Goal: Transaction & Acquisition: Purchase product/service

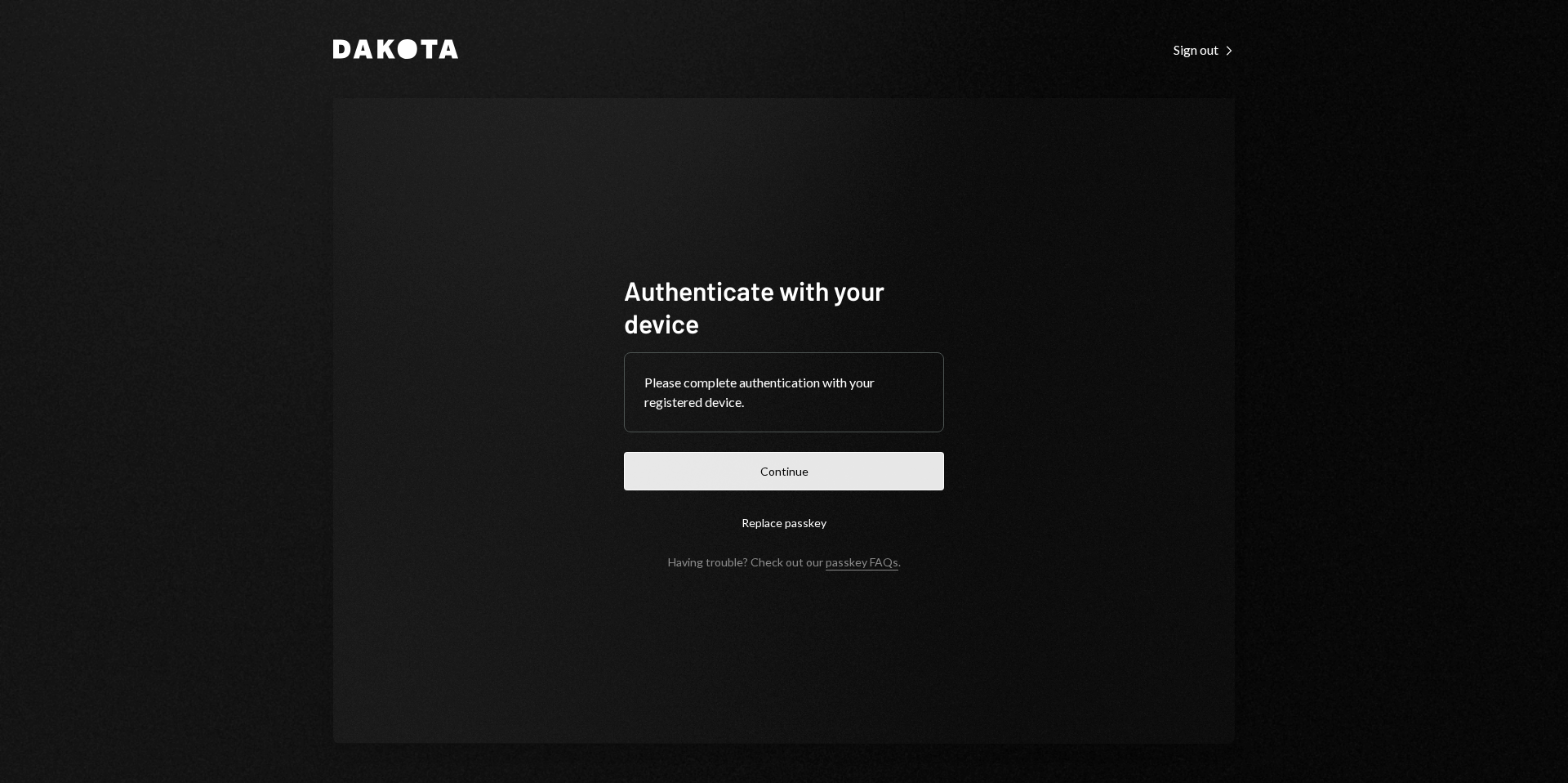
click at [809, 477] on button "Continue" at bounding box center [784, 471] width 320 height 39
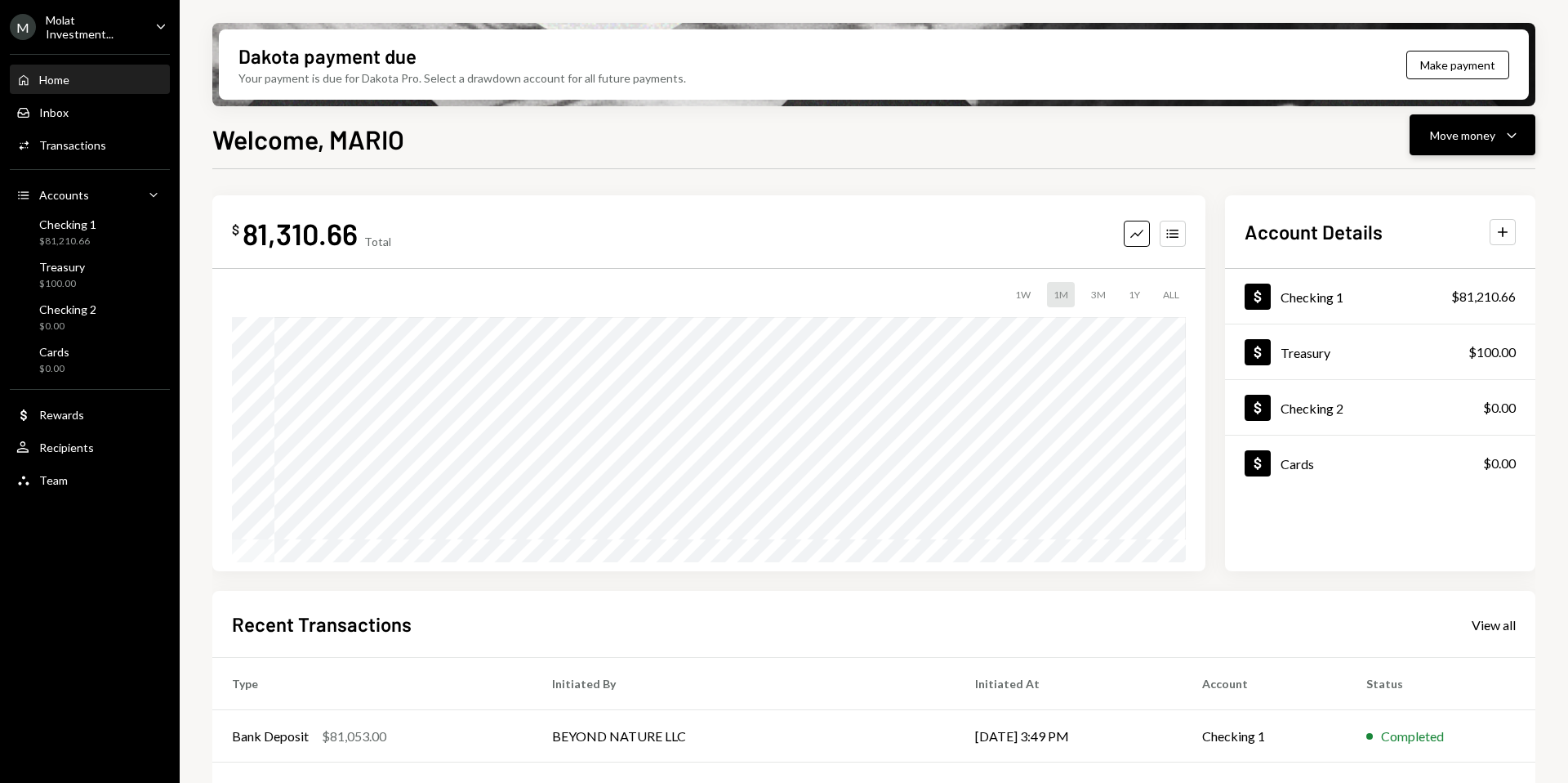
click at [1422, 128] on button "Move money Caret Down" at bounding box center [1473, 135] width 126 height 41
click at [1404, 188] on div "Send" at bounding box center [1459, 184] width 119 height 17
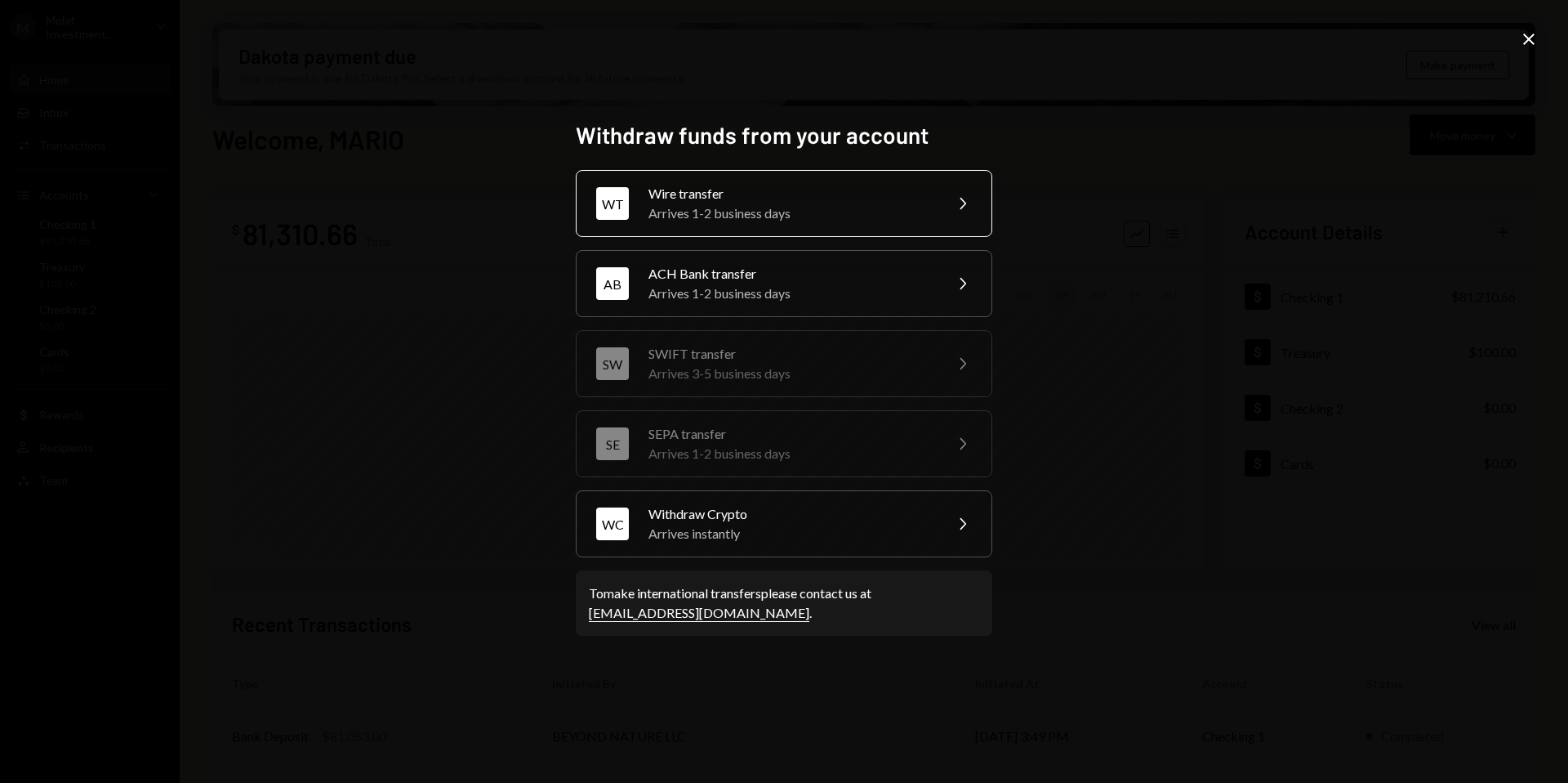
click at [690, 198] on div "Wire transfer" at bounding box center [790, 193] width 284 height 20
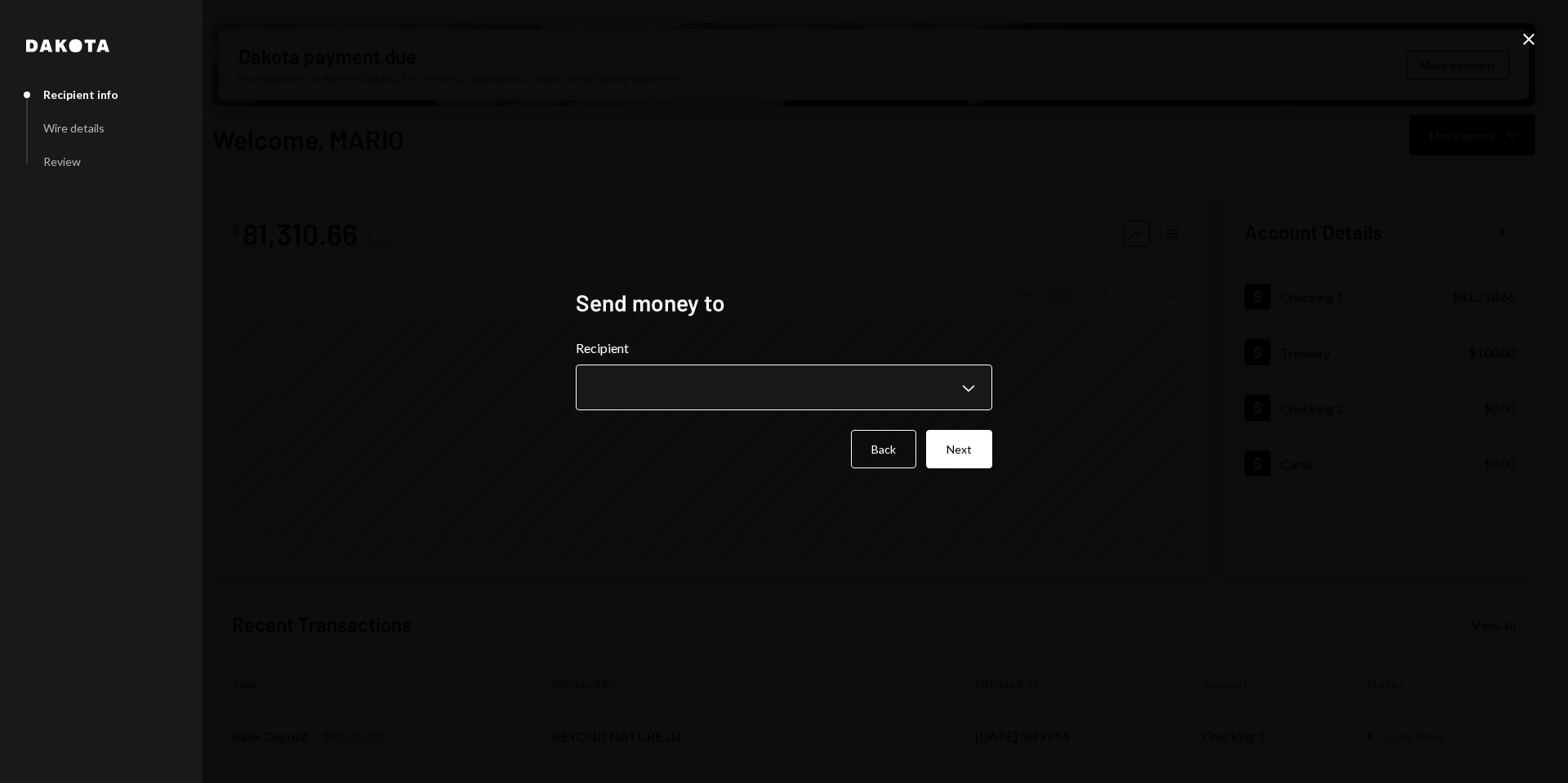
click at [960, 387] on body "M Molat Investment... Caret Down Home Home Inbox Inbox Activities Transactions …" at bounding box center [784, 391] width 1568 height 783
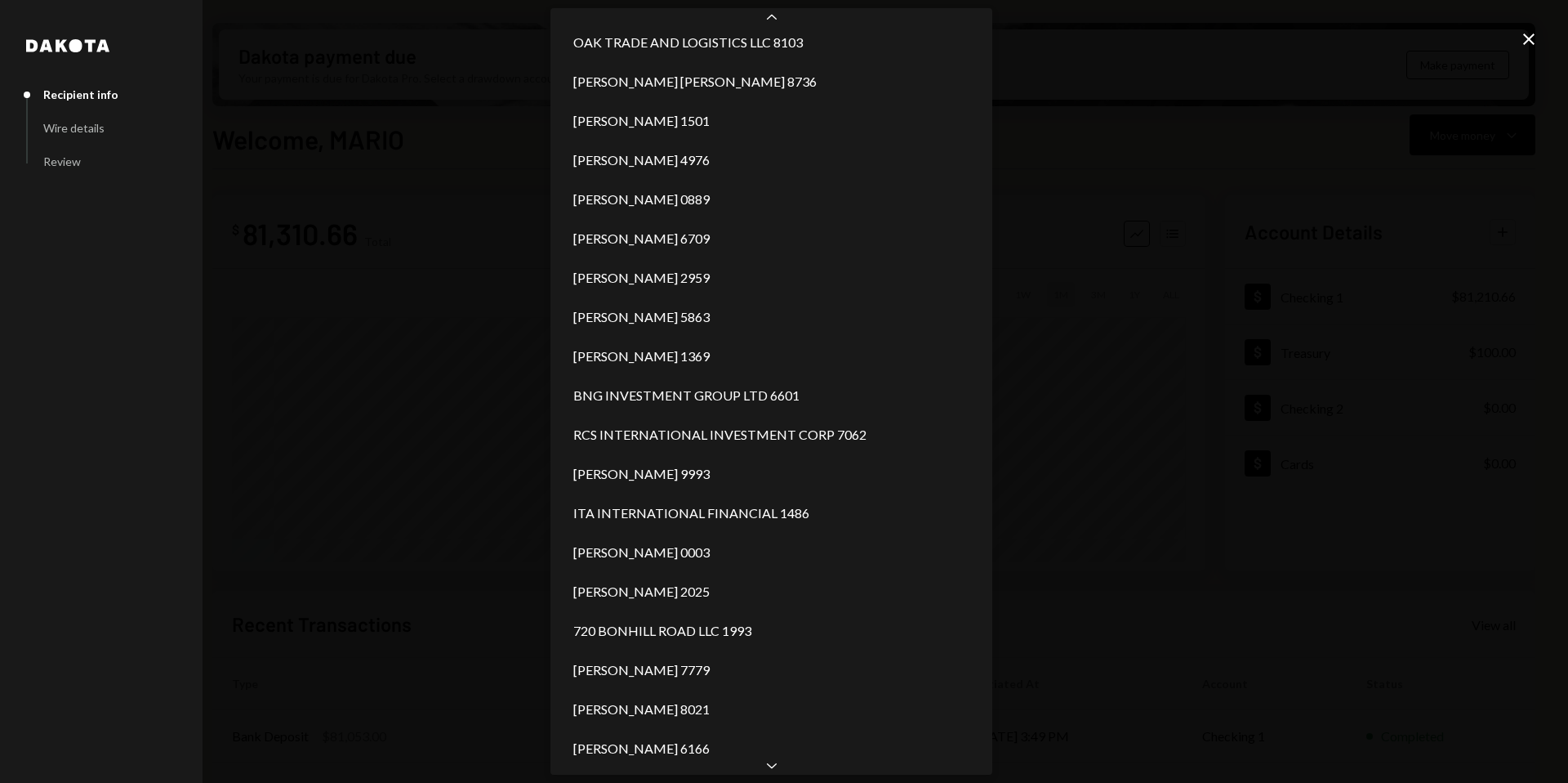
scroll to position [1462, 0]
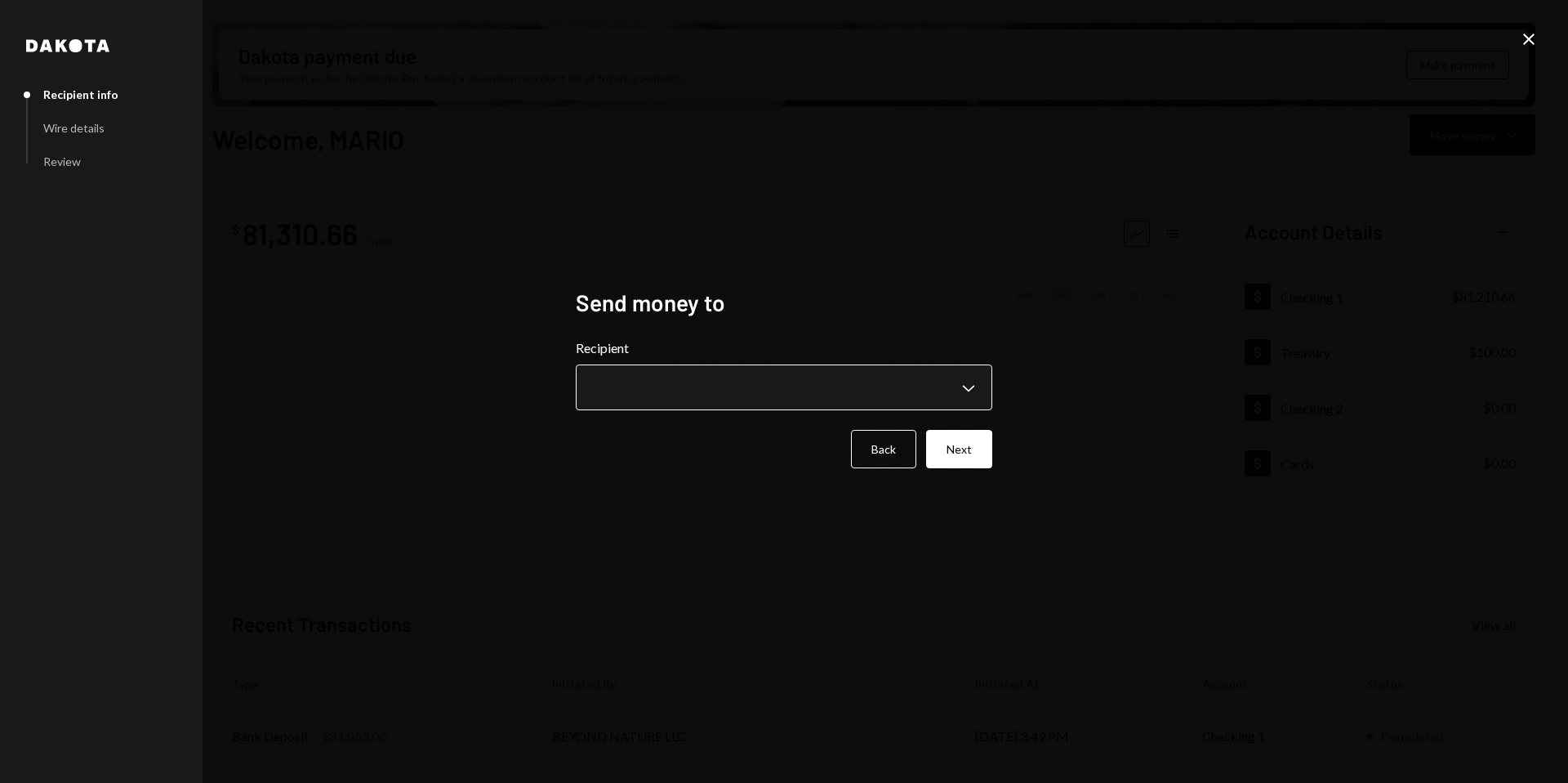
click at [975, 380] on body "M Molat Investment... Caret Down Home Home Inbox Inbox Activities Transactions …" at bounding box center [784, 391] width 1568 height 783
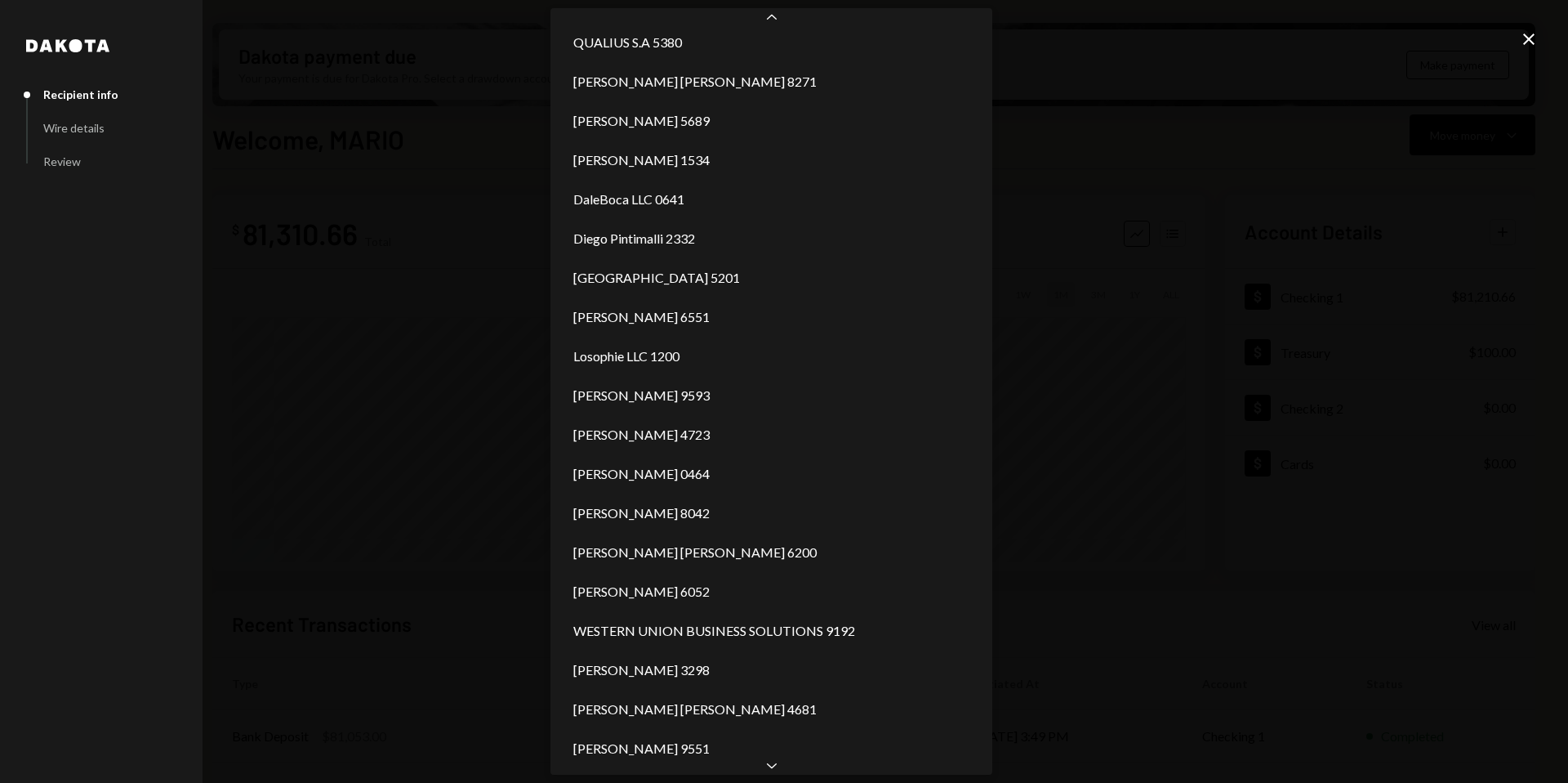
scroll to position [0, 0]
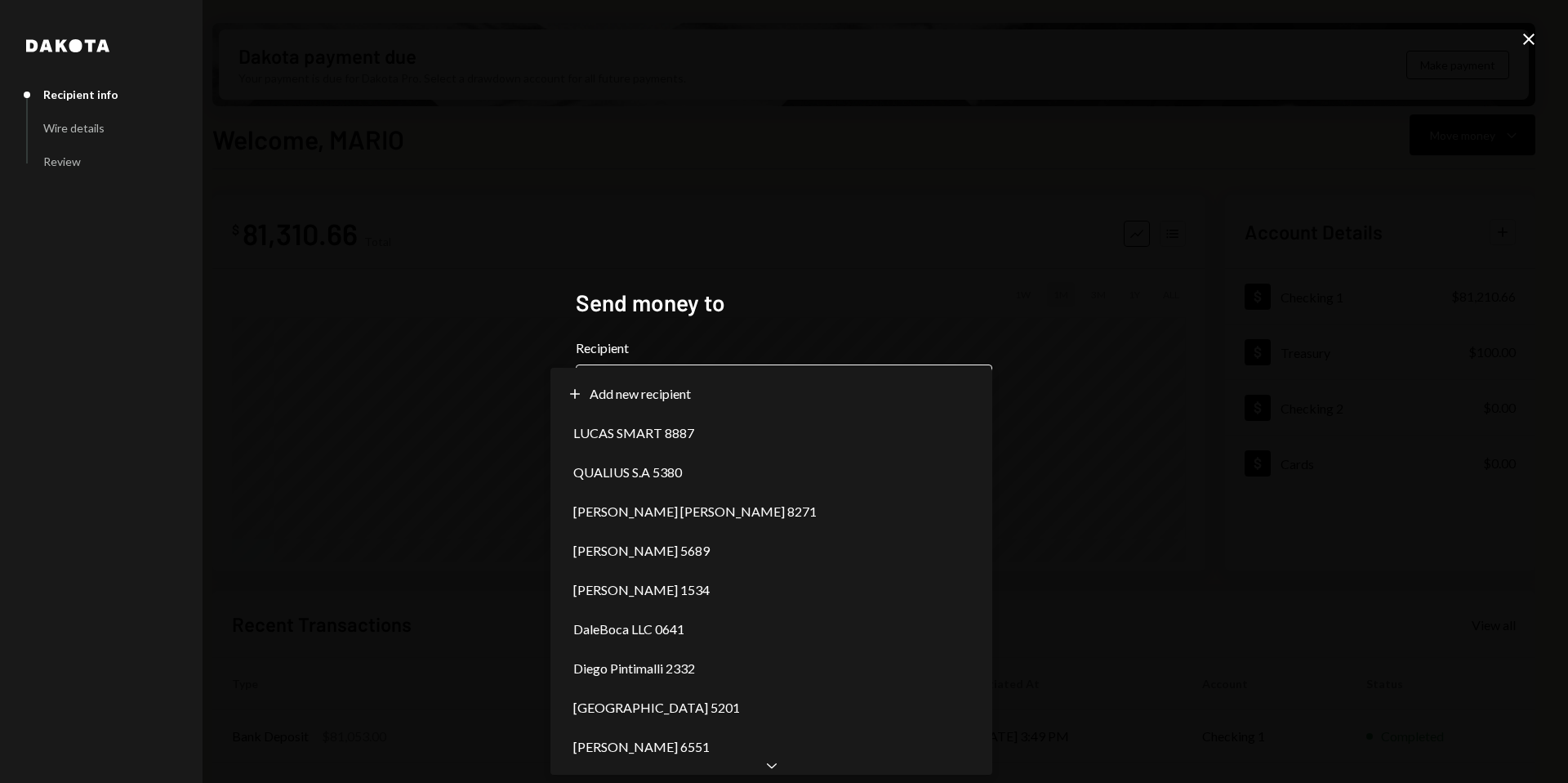
click at [968, 386] on body "M Molat Investment... Caret Down Home Home Inbox Inbox Activities Transactions …" at bounding box center [784, 391] width 1568 height 783
select select "**********"
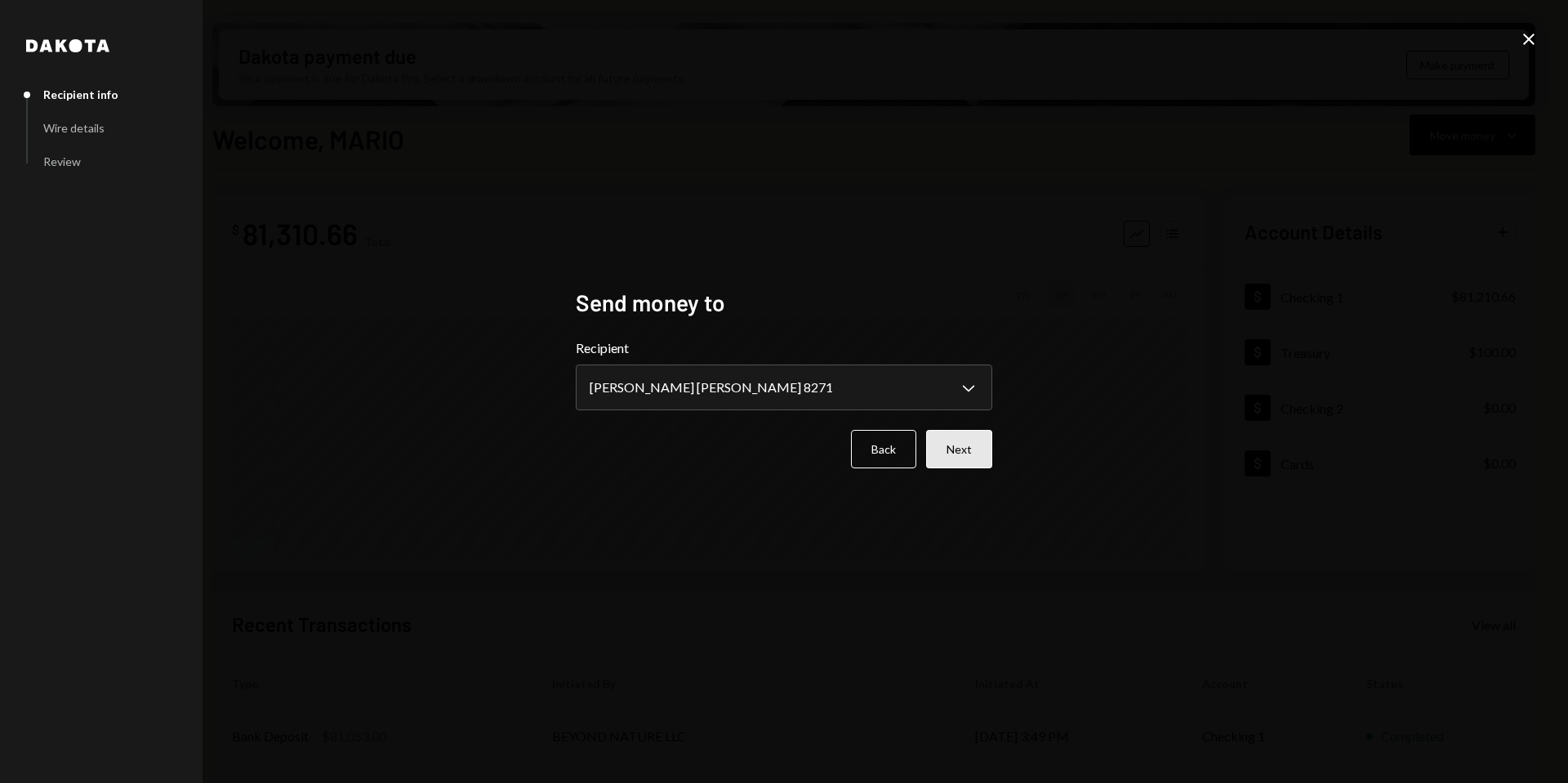
click at [956, 449] on button "Next" at bounding box center [959, 449] width 66 height 39
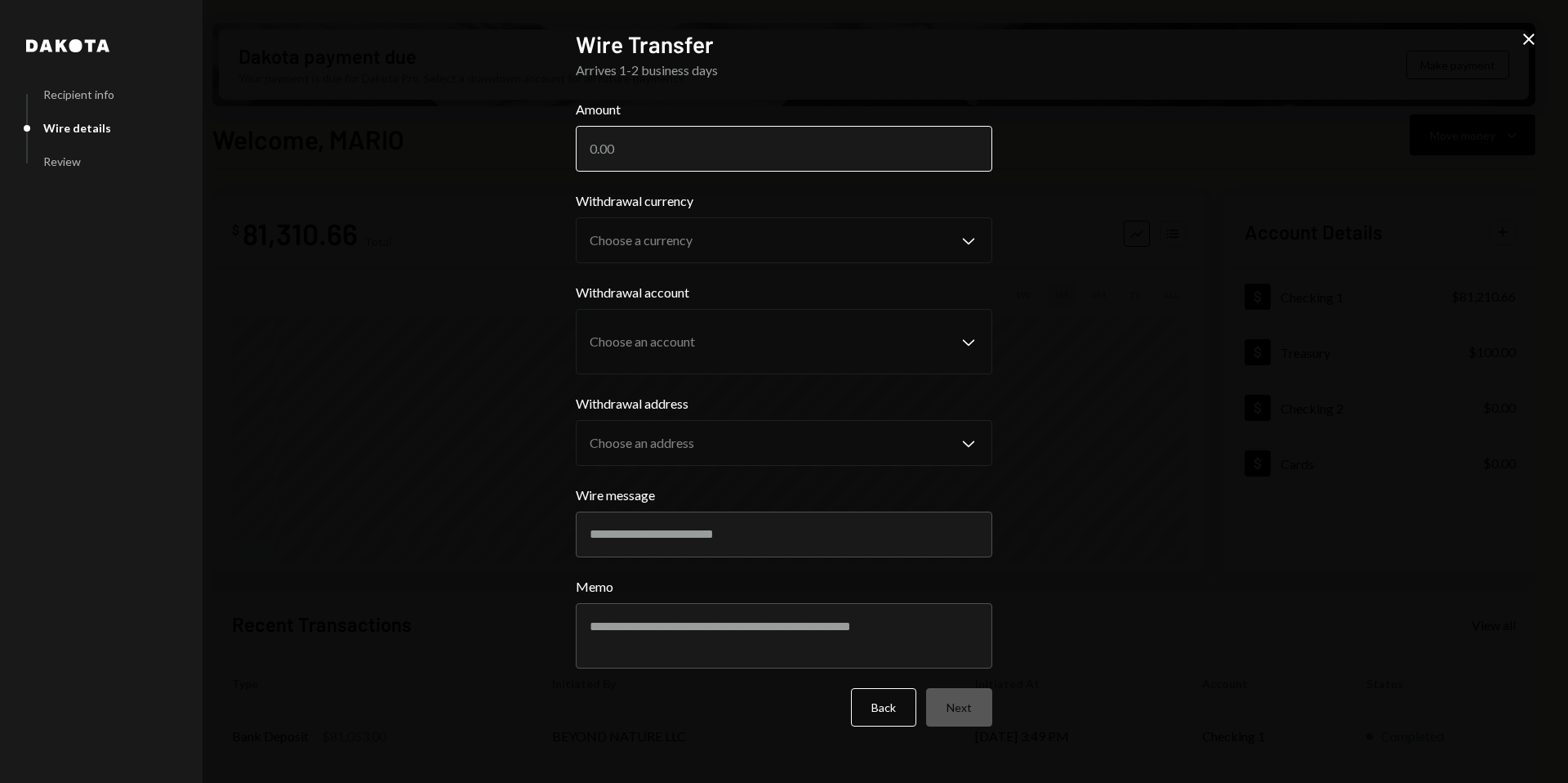
click at [628, 145] on input "Amount" at bounding box center [784, 149] width 416 height 46
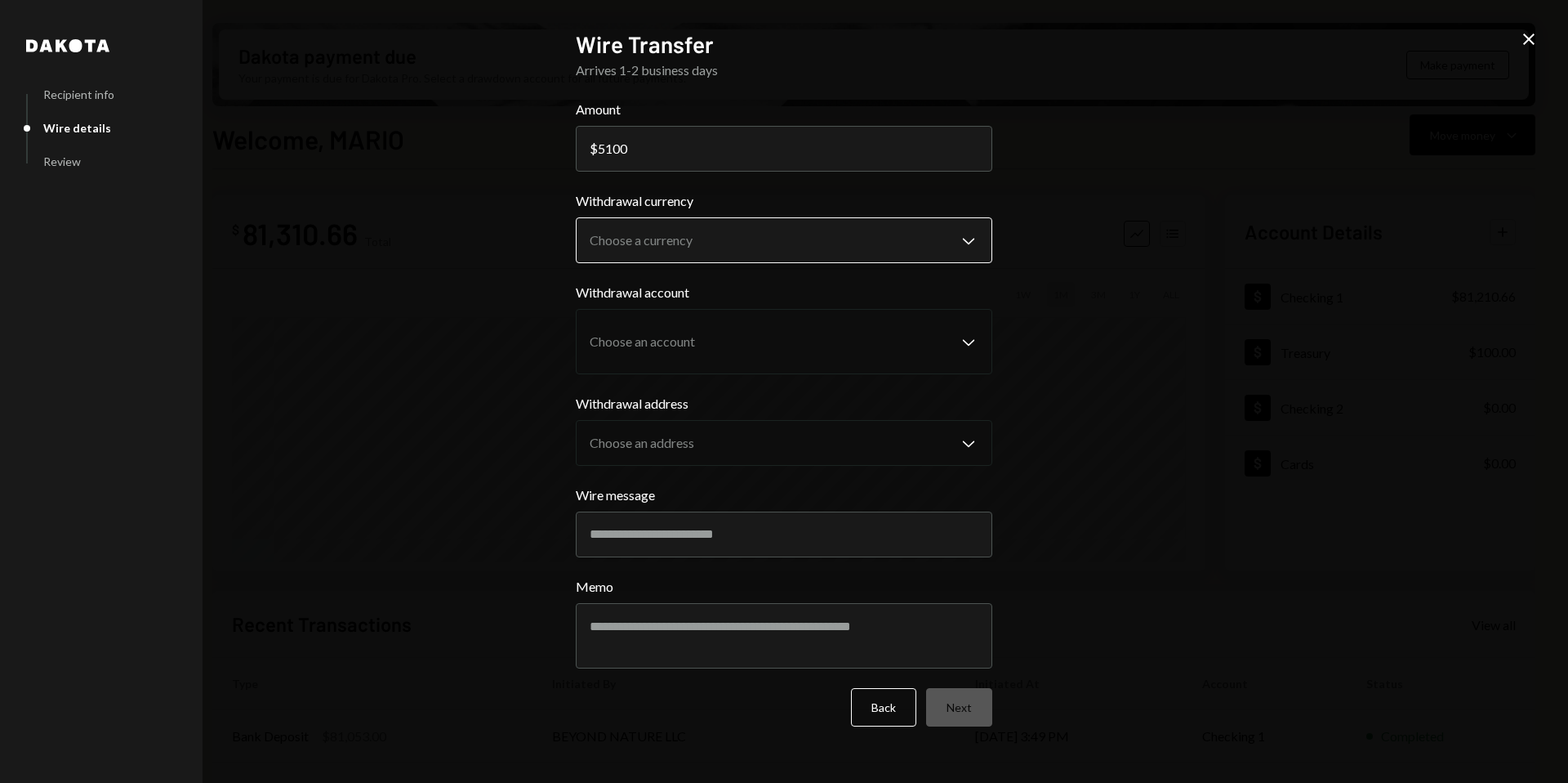
type input "5100"
click at [903, 225] on body "M Molat Investment... Caret Down Home Home Inbox Inbox Activities Transactions …" at bounding box center [784, 391] width 1568 height 783
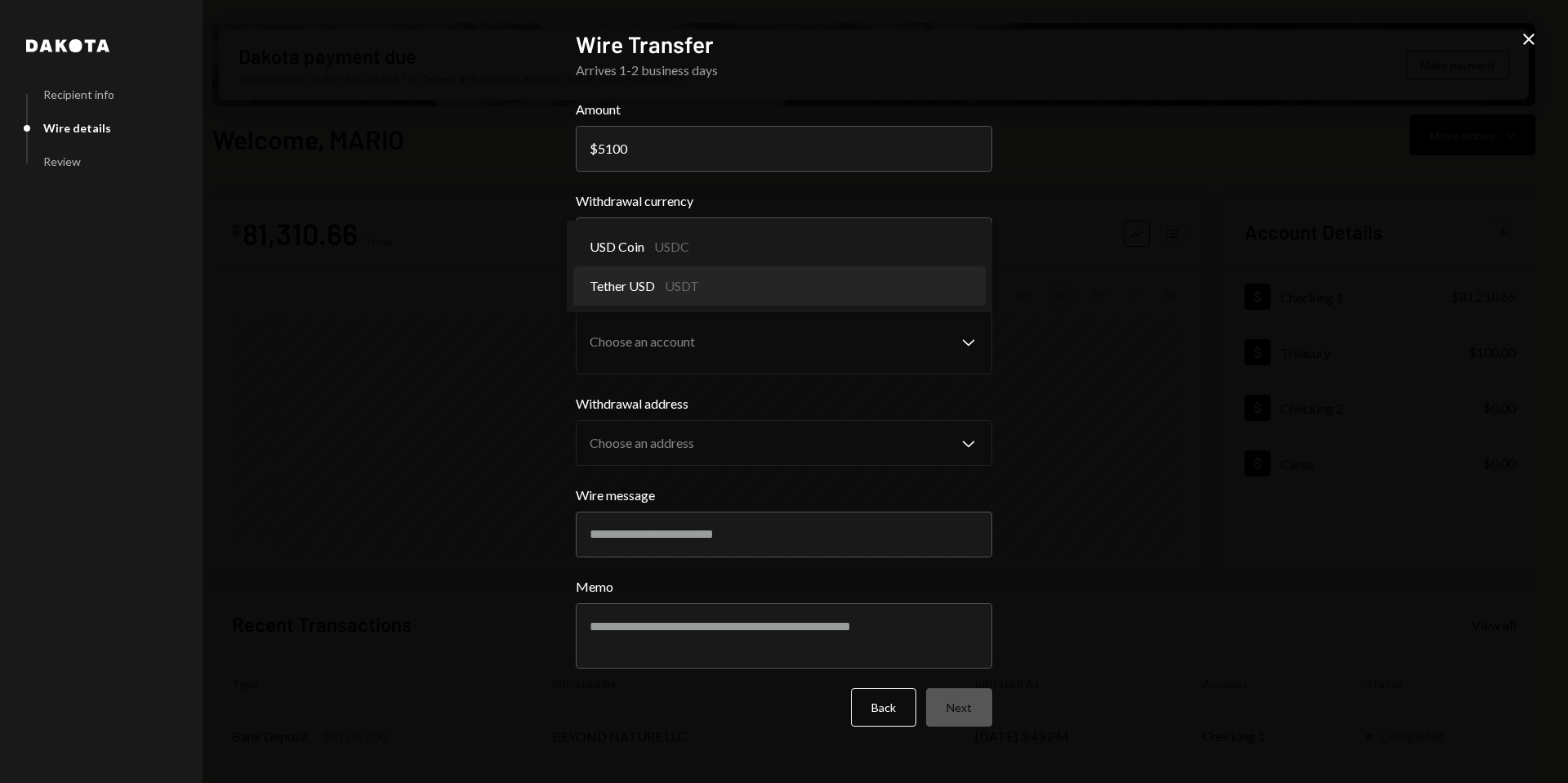
select select "****"
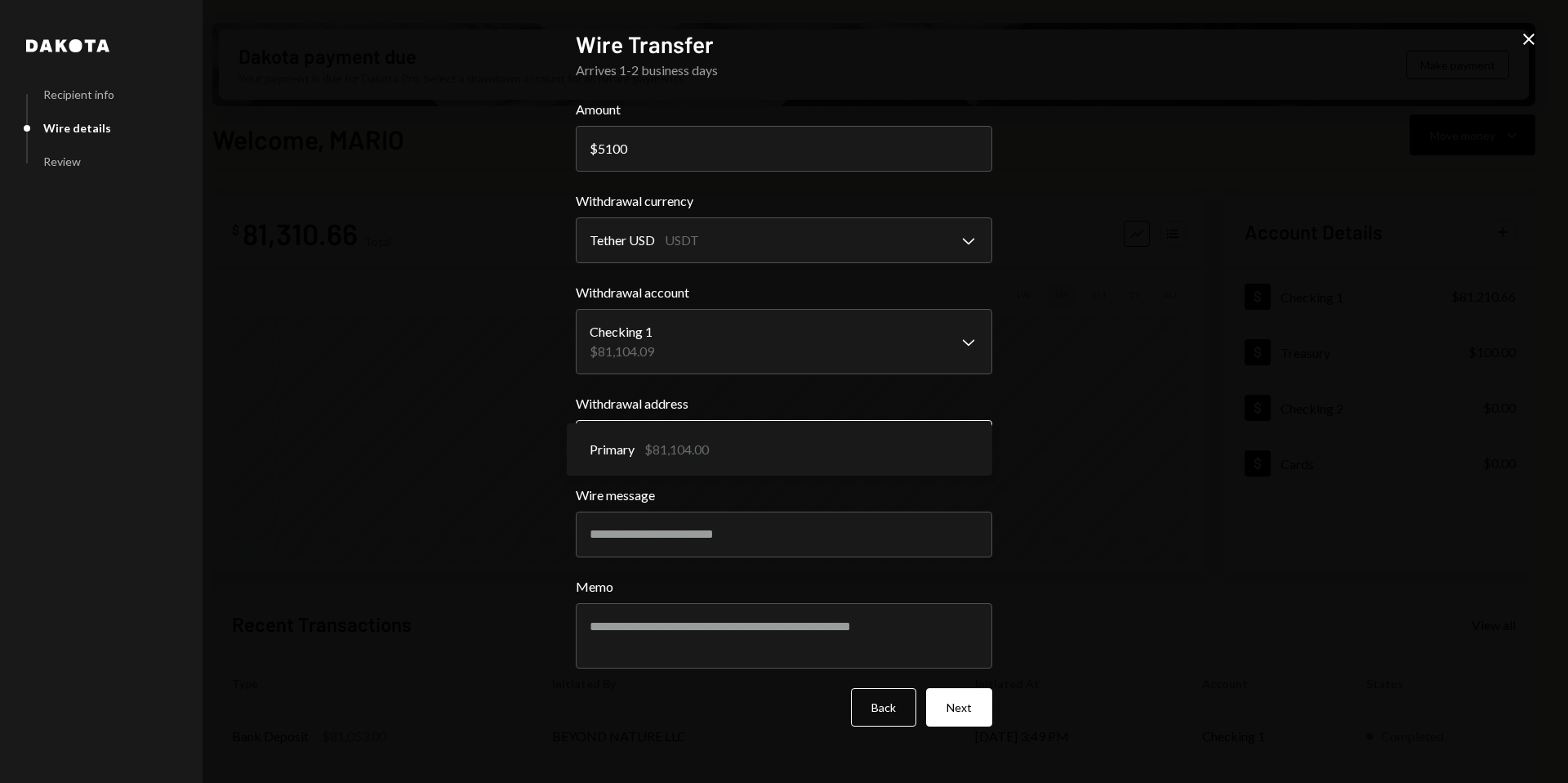
click at [853, 435] on body "M Molat Investment... Caret Down Home Home Inbox Inbox Activities Transactions …" at bounding box center [784, 391] width 1568 height 783
click at [974, 713] on button "Next" at bounding box center [959, 707] width 66 height 39
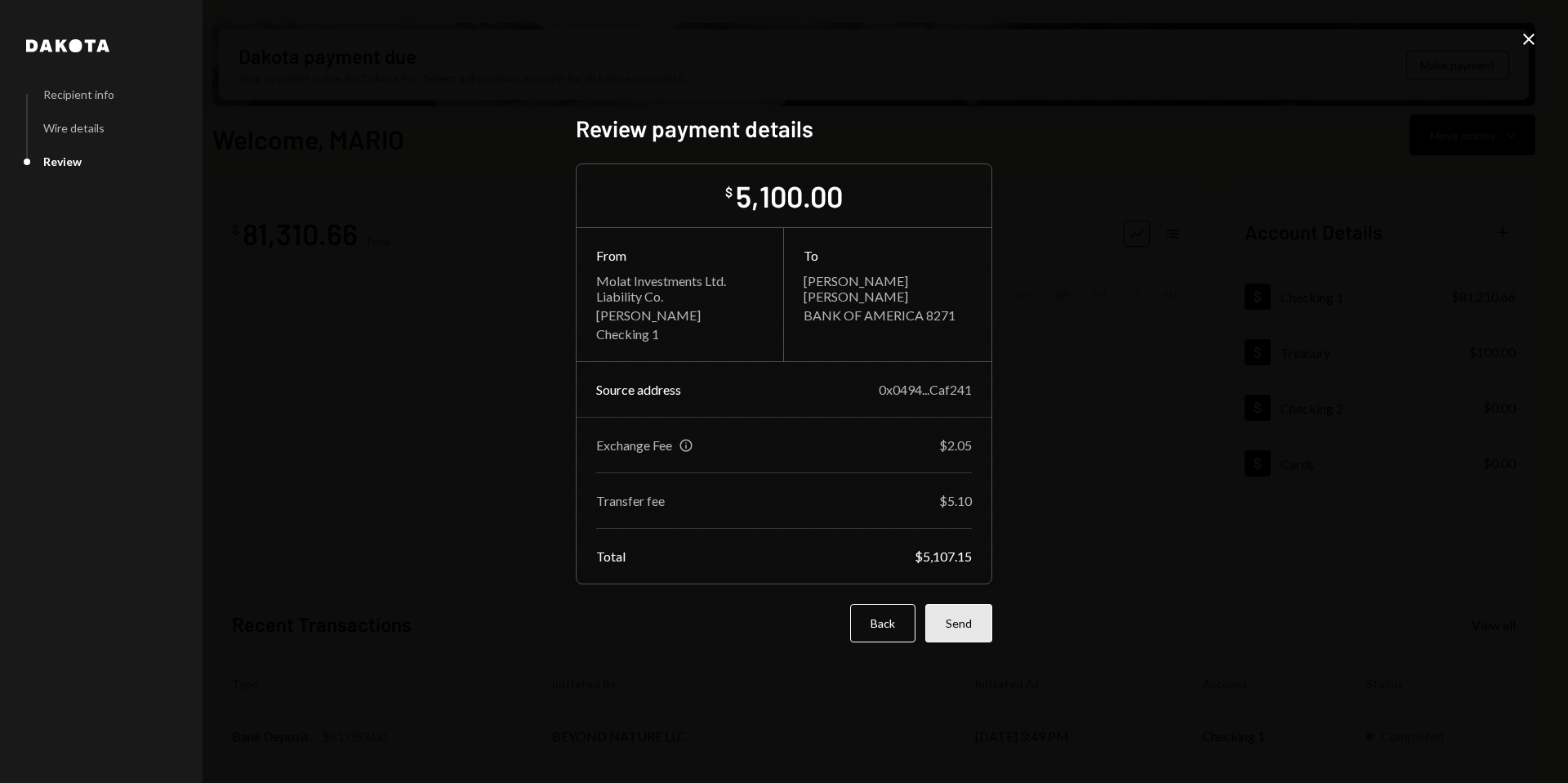
click at [940, 624] on button "Send" at bounding box center [958, 622] width 67 height 39
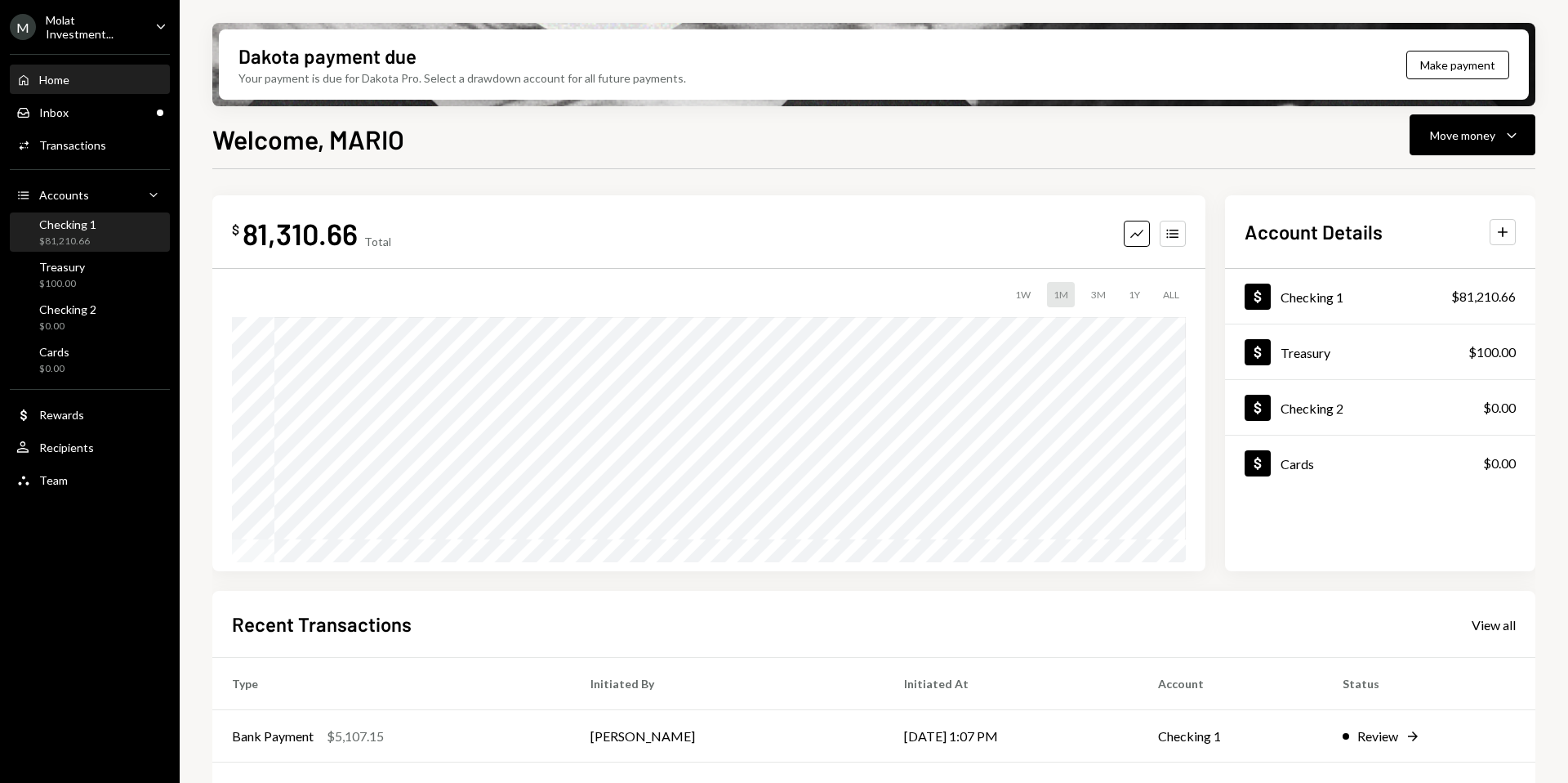
click at [86, 236] on div "$81,210.66" at bounding box center [67, 241] width 57 height 14
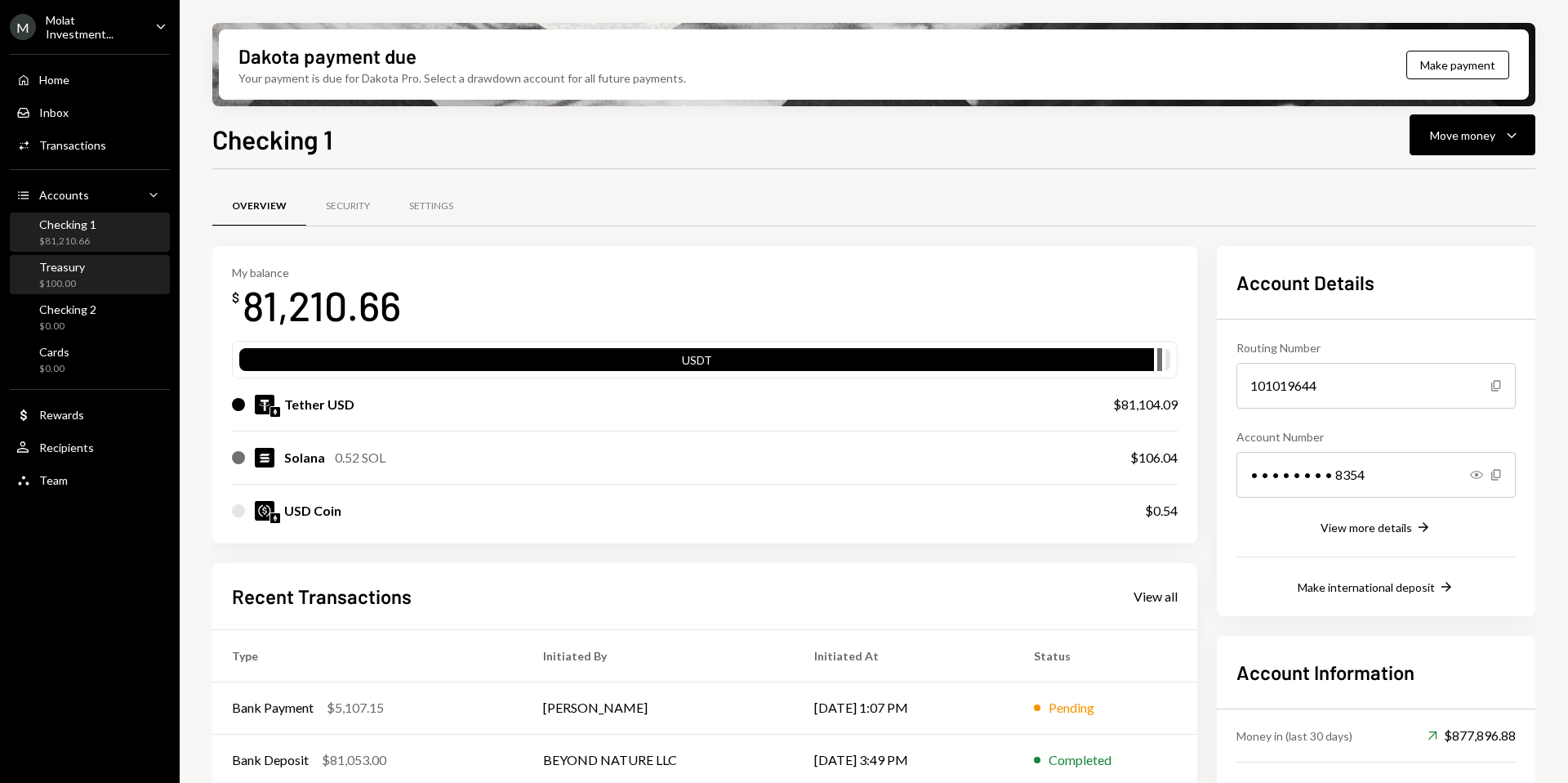
click at [77, 277] on div "$100.00" at bounding box center [63, 283] width 46 height 14
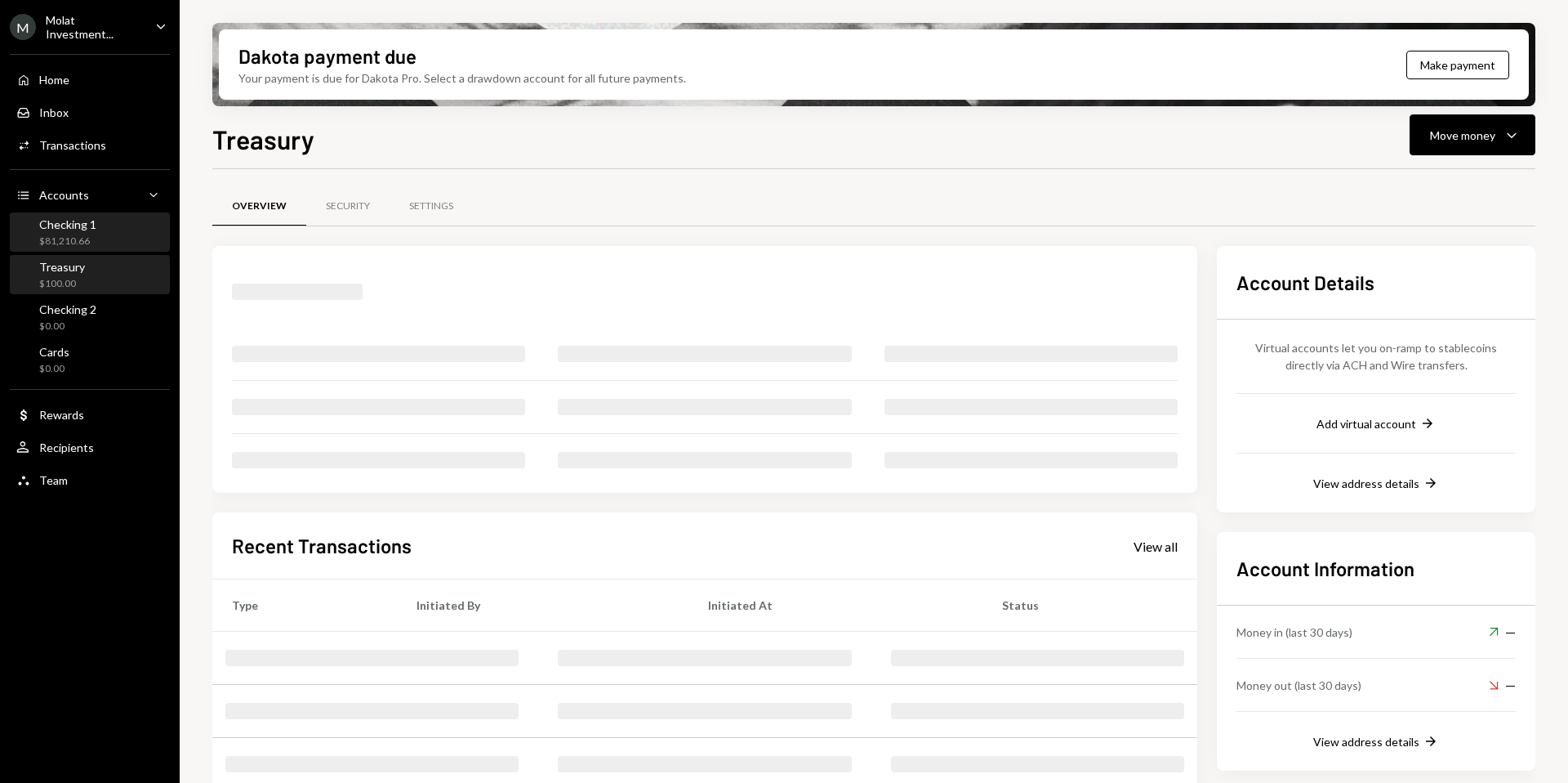
click at [77, 227] on div "Checking 1" at bounding box center [67, 224] width 57 height 14
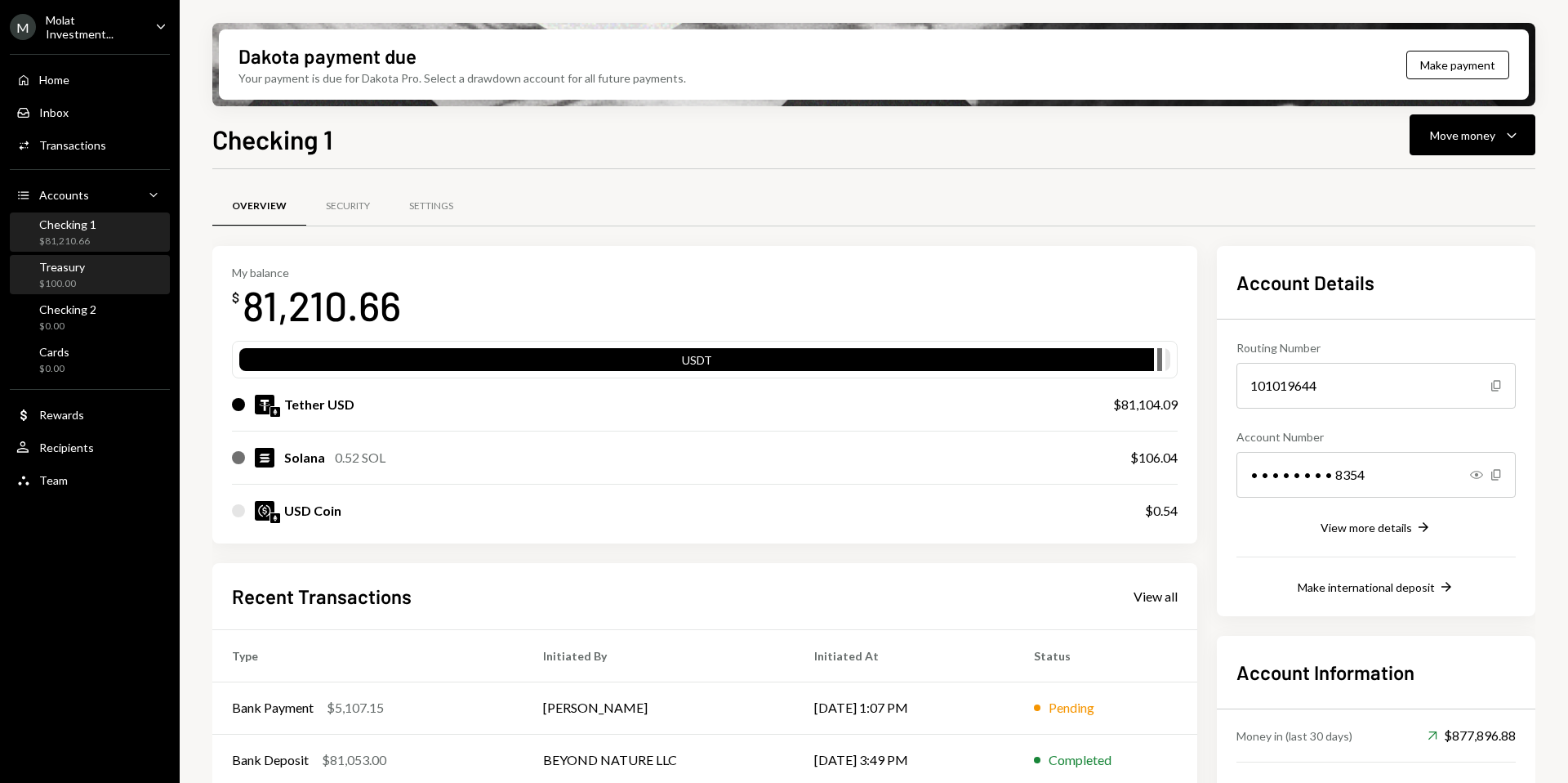
click at [102, 266] on div "Treasury $100.00" at bounding box center [90, 276] width 147 height 31
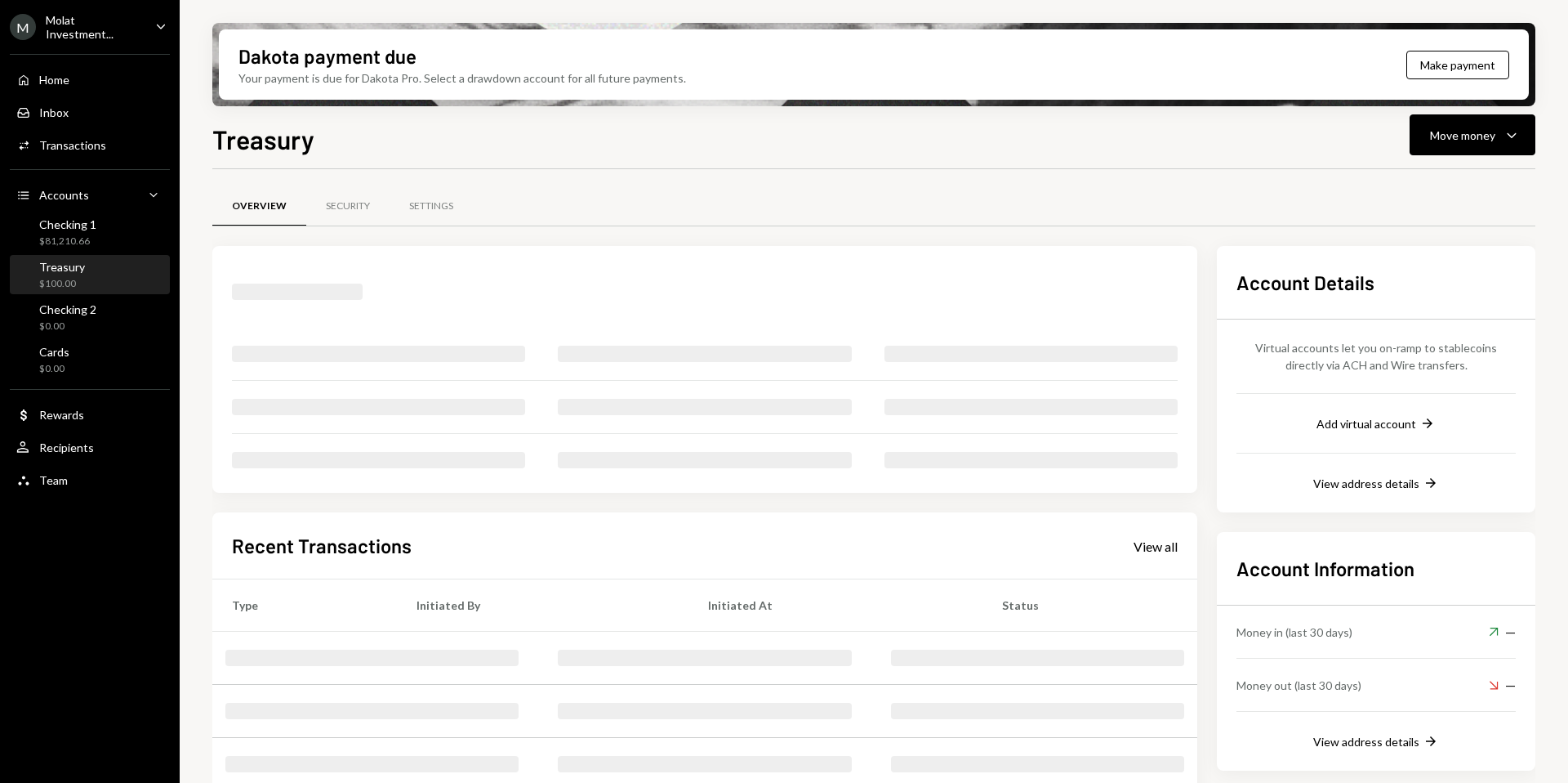
click at [100, 282] on div "Treasury $100.00" at bounding box center [90, 276] width 147 height 31
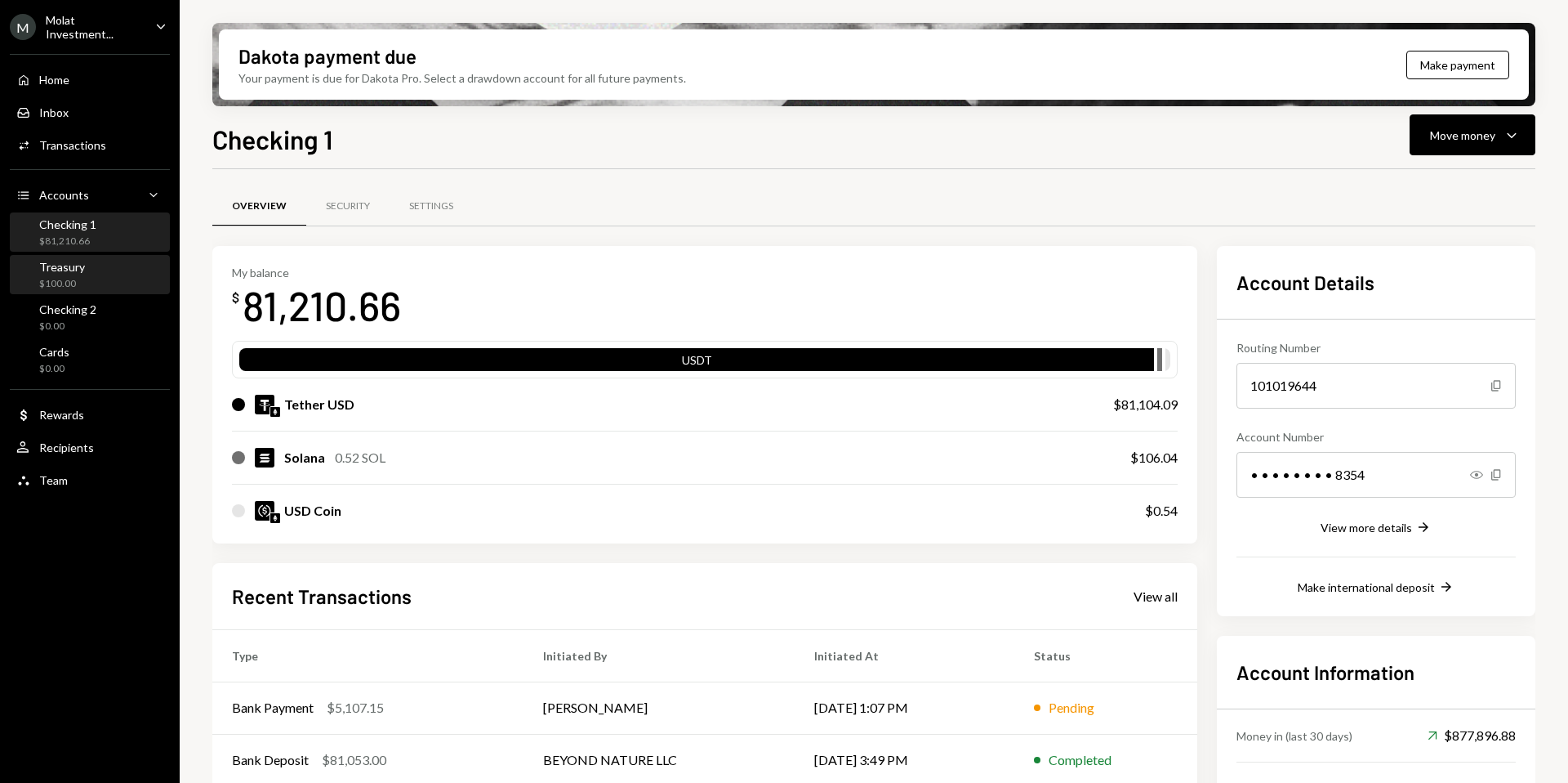
click at [102, 268] on div "Treasury $100.00" at bounding box center [90, 276] width 147 height 31
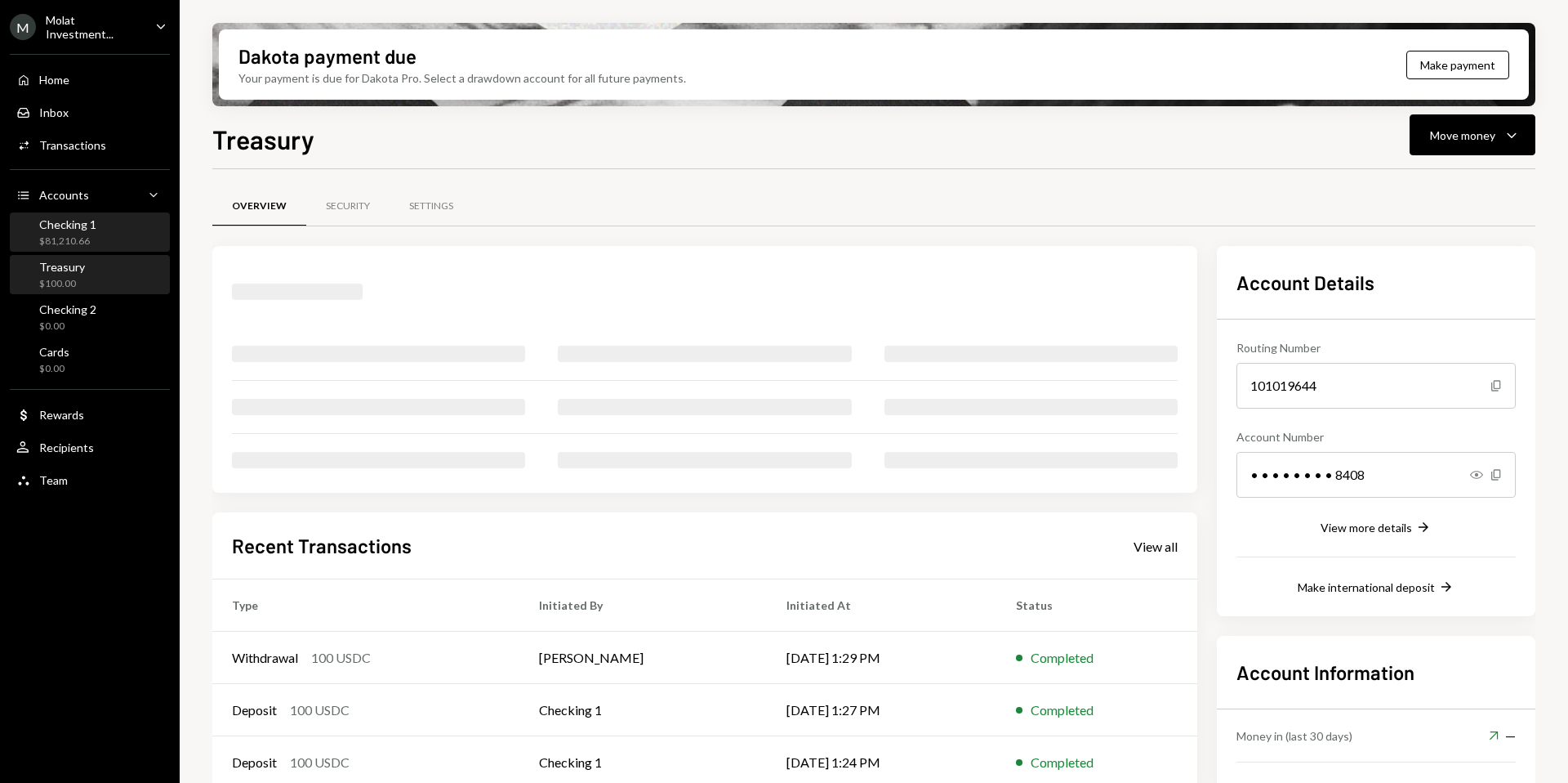
click at [104, 227] on div "Checking 1 $81,210.66" at bounding box center [90, 233] width 147 height 31
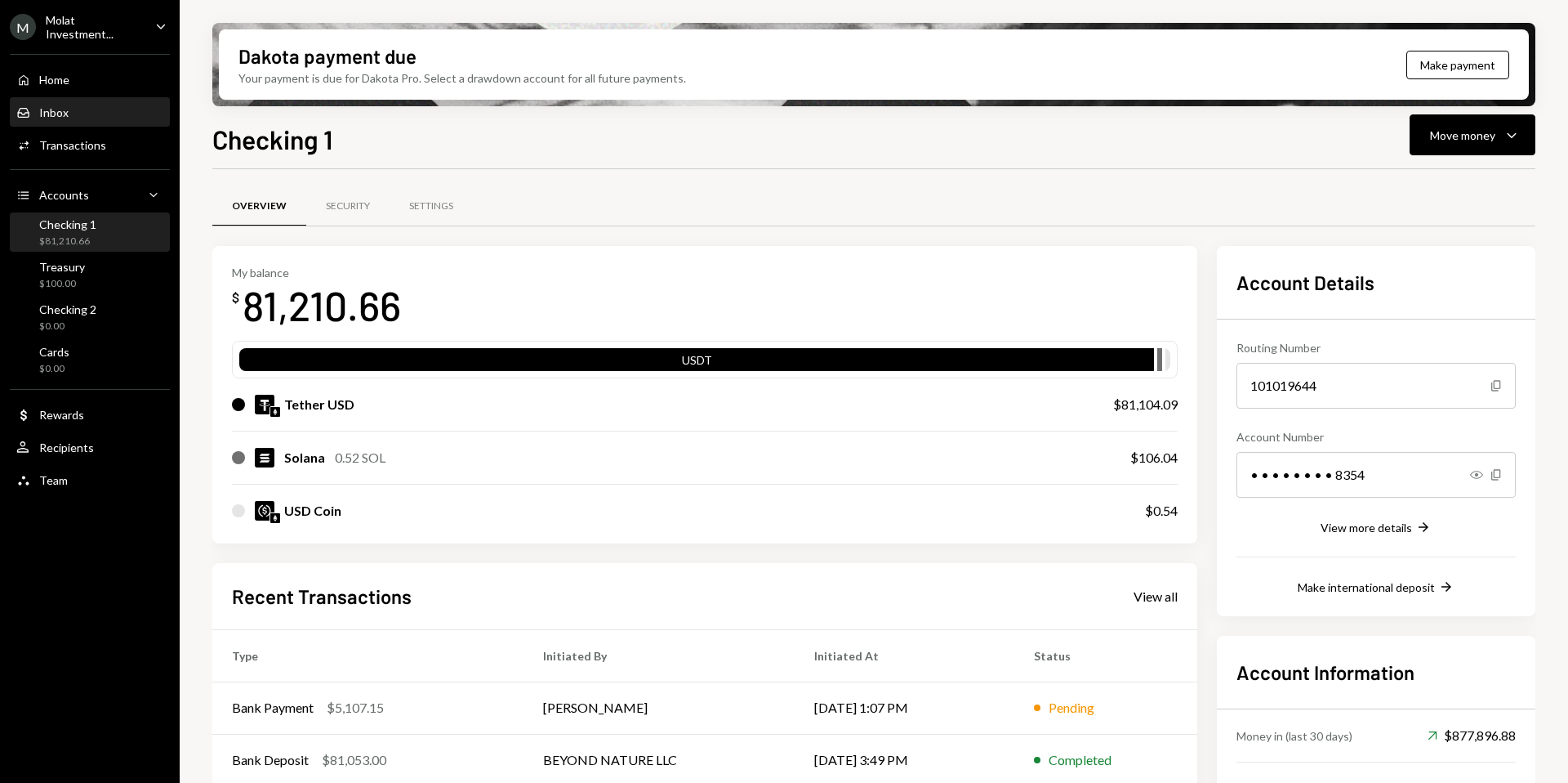
click at [57, 106] on div "Inbox" at bounding box center [54, 112] width 30 height 14
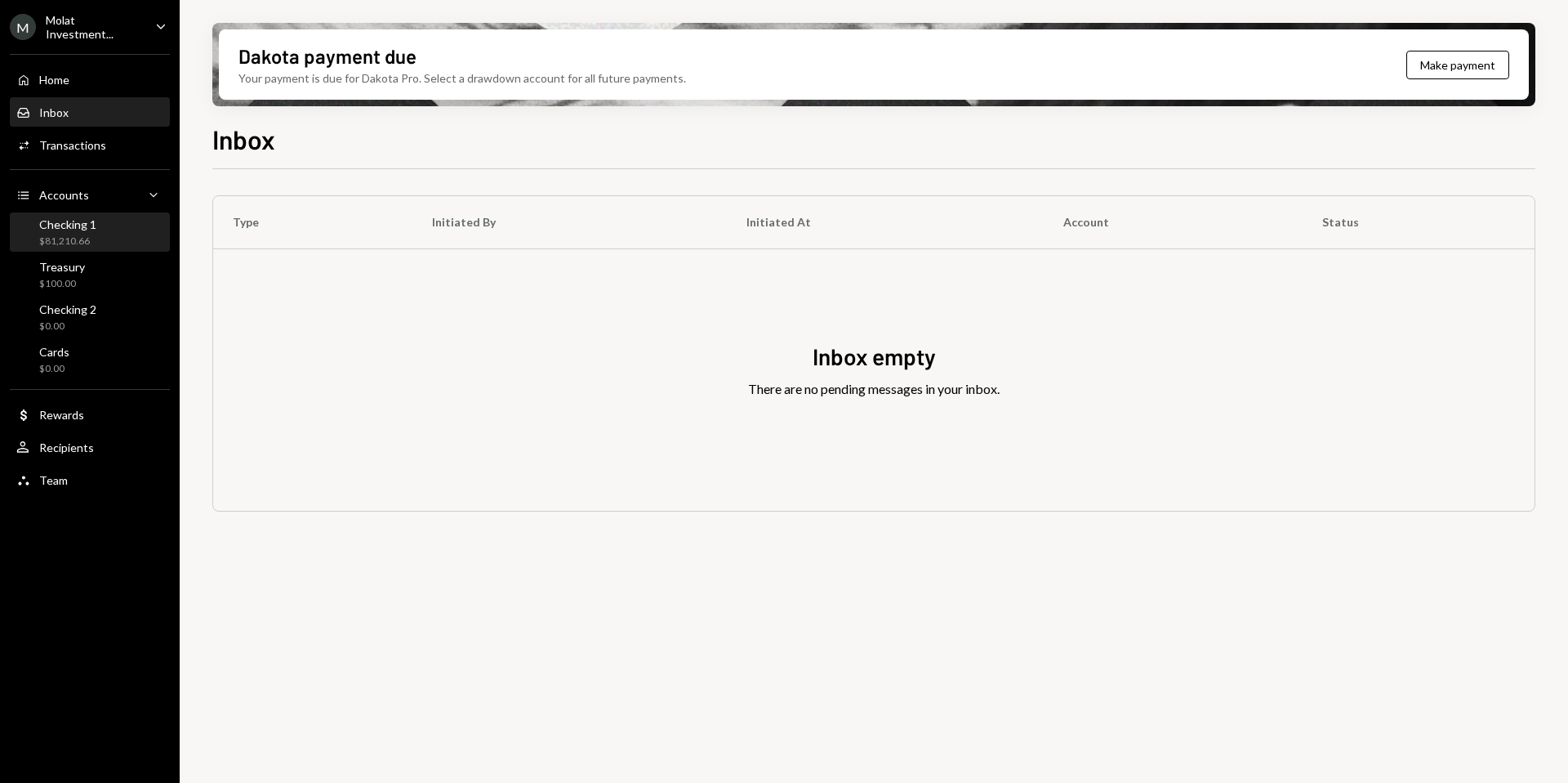
click at [69, 239] on div "$81,210.66" at bounding box center [67, 241] width 57 height 14
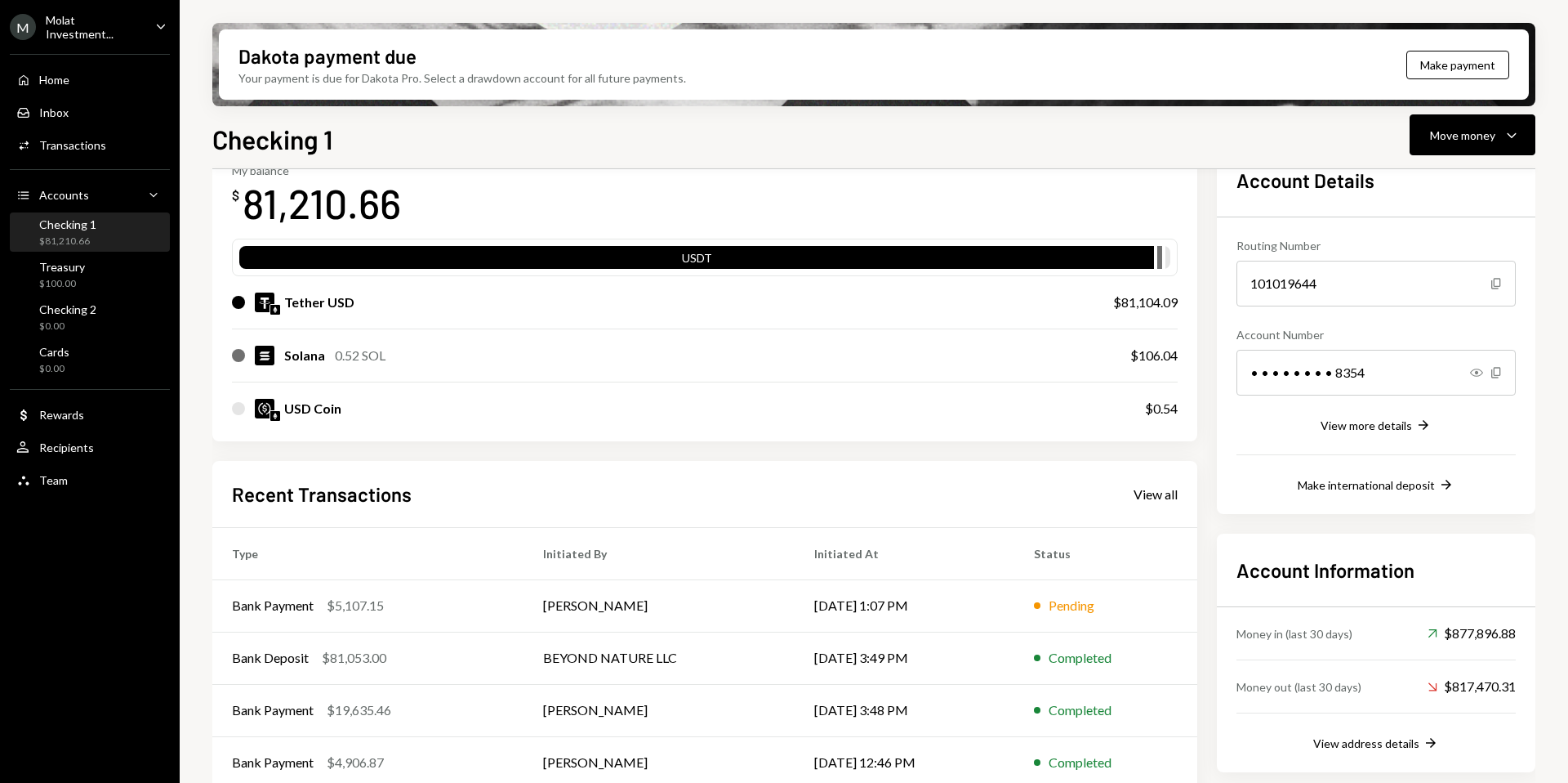
scroll to position [174, 0]
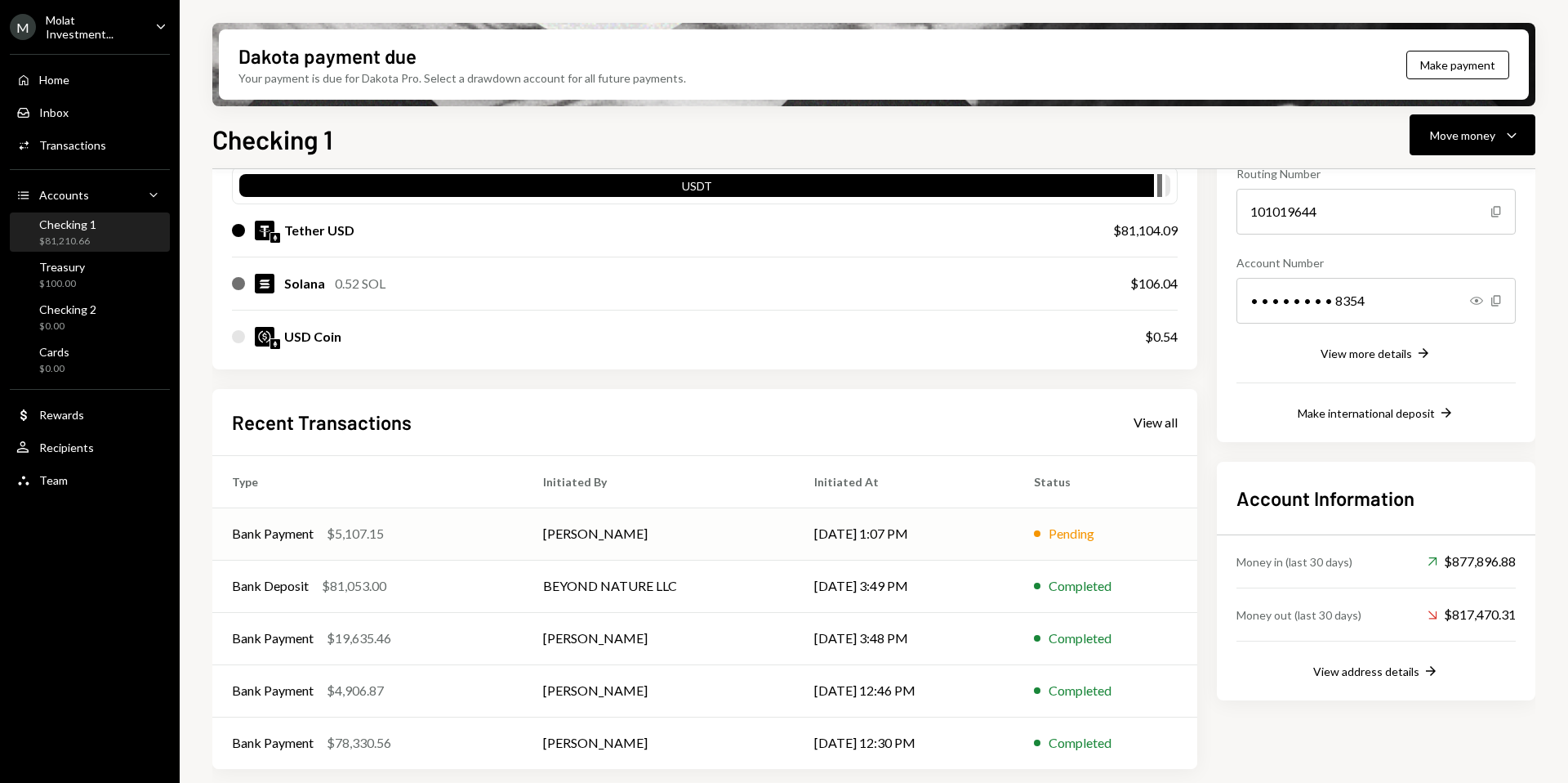
click at [423, 541] on div "Bank Payment $5,107.15" at bounding box center [368, 534] width 272 height 20
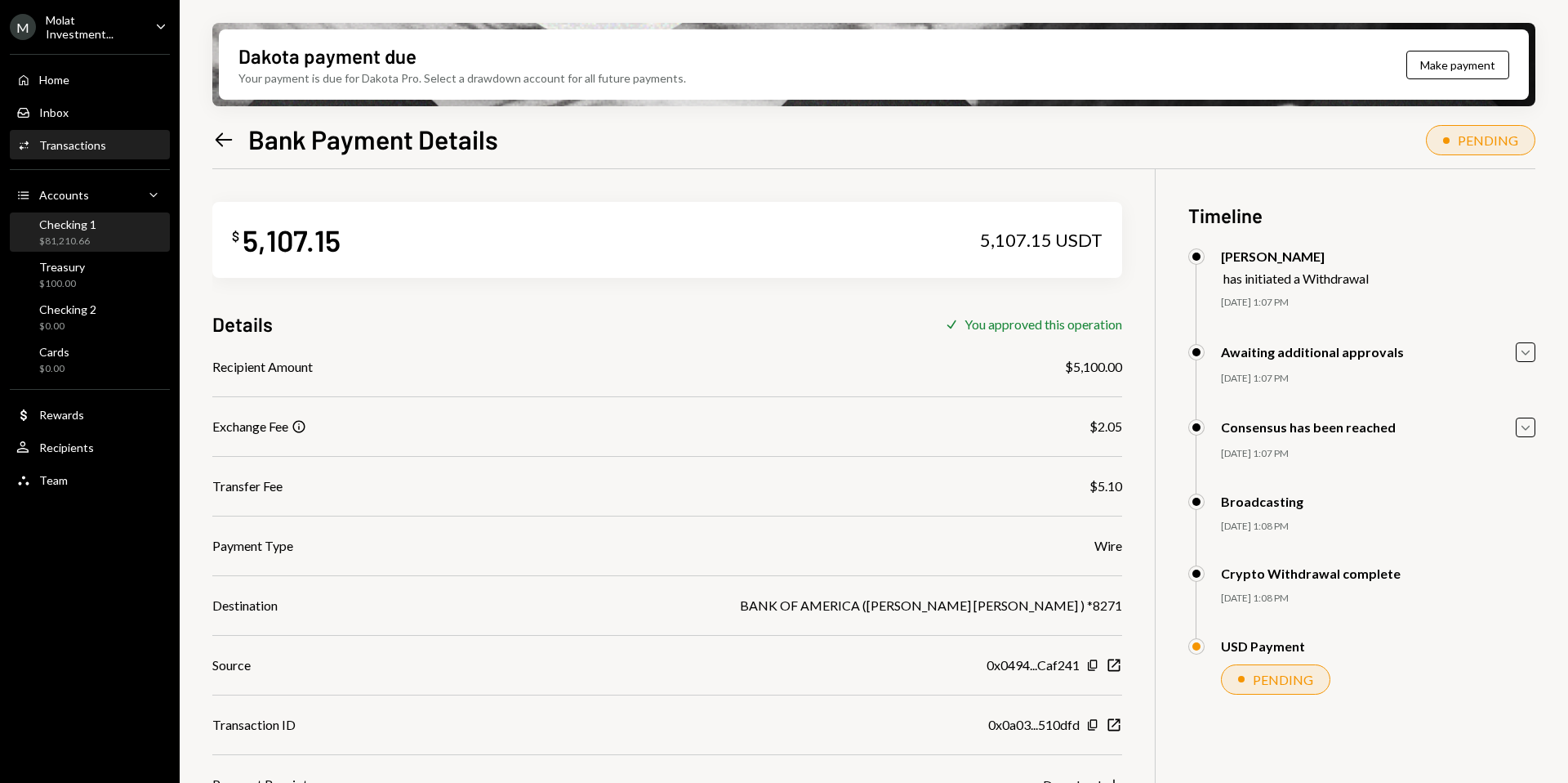
click at [77, 235] on div "$81,210.66" at bounding box center [67, 241] width 57 height 14
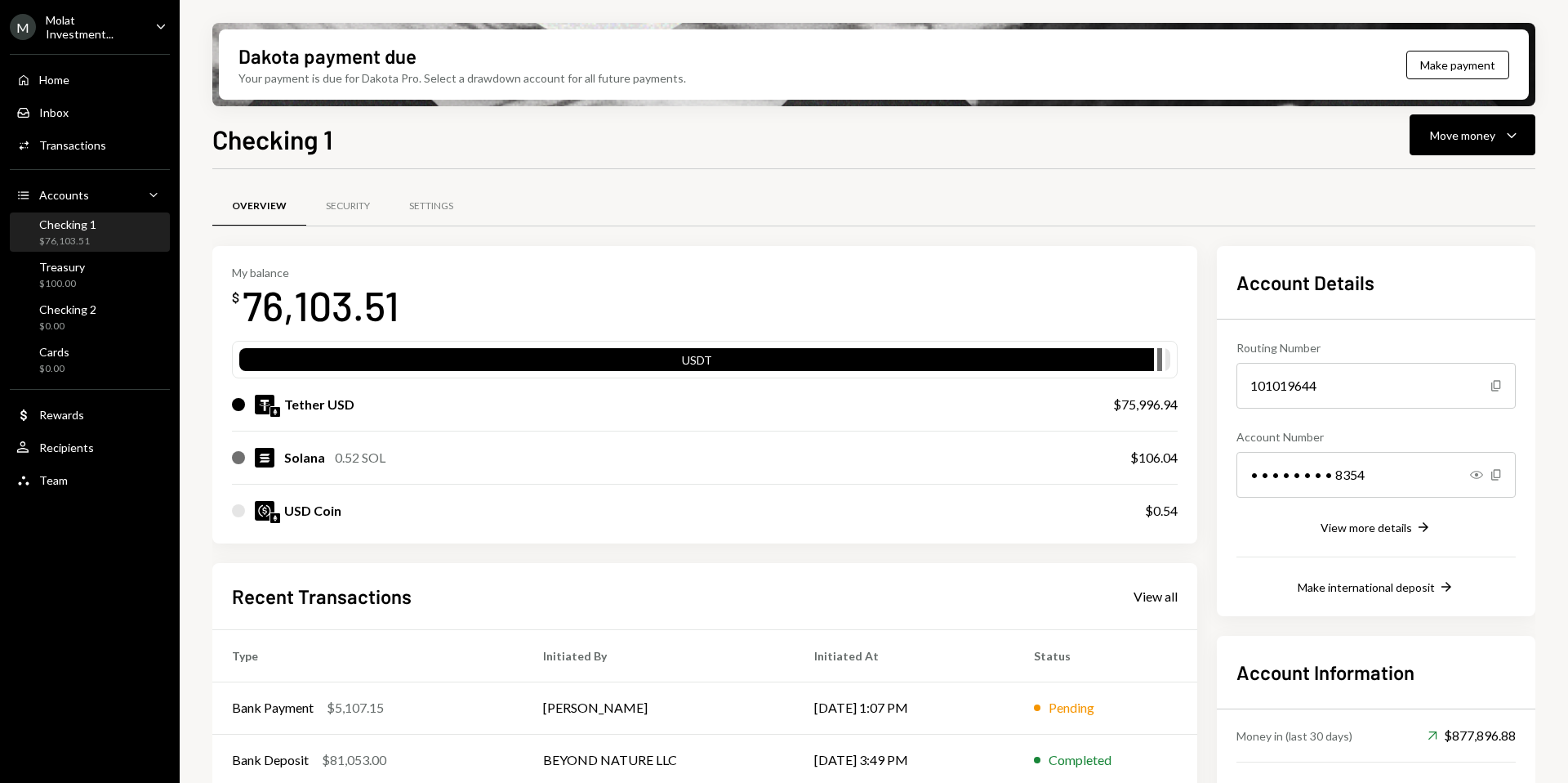
click at [72, 36] on div "M Molat Investment..." at bounding box center [76, 27] width 133 height 28
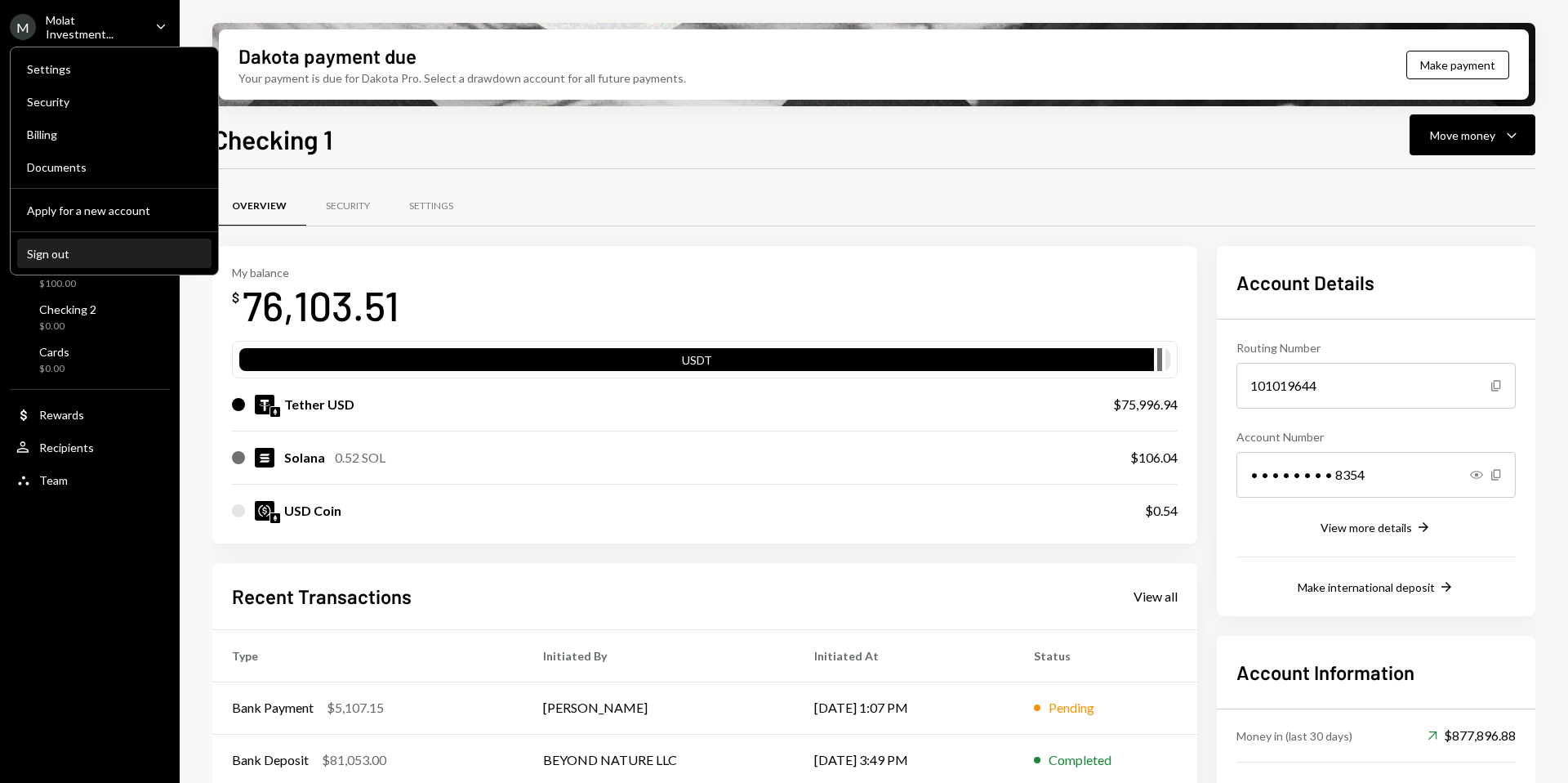
click at [59, 257] on div "Sign out" at bounding box center [114, 254] width 174 height 14
